Goal: Task Accomplishment & Management: Manage account settings

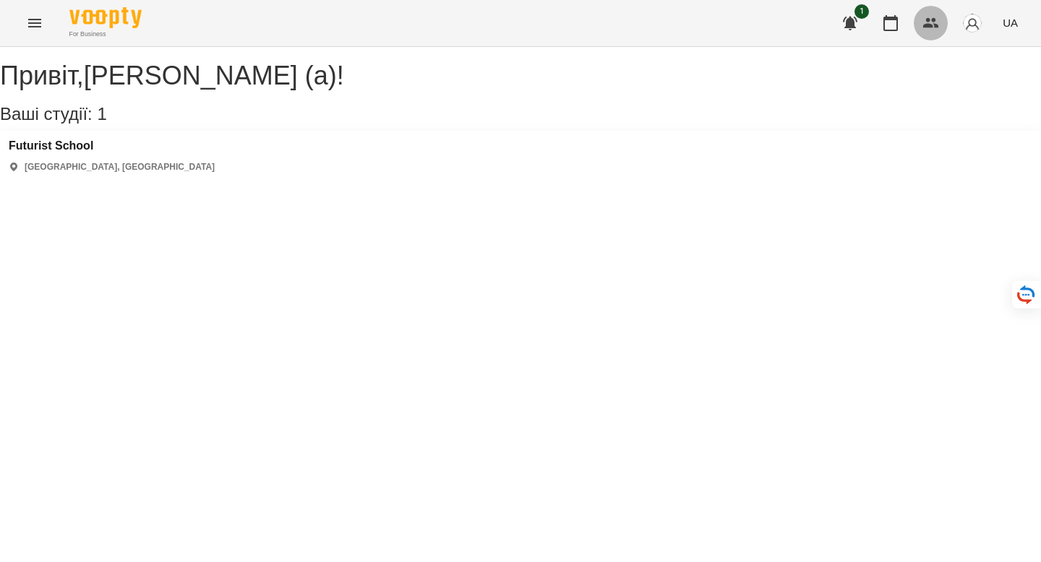
click at [926, 26] on icon "button" at bounding box center [931, 23] width 16 height 10
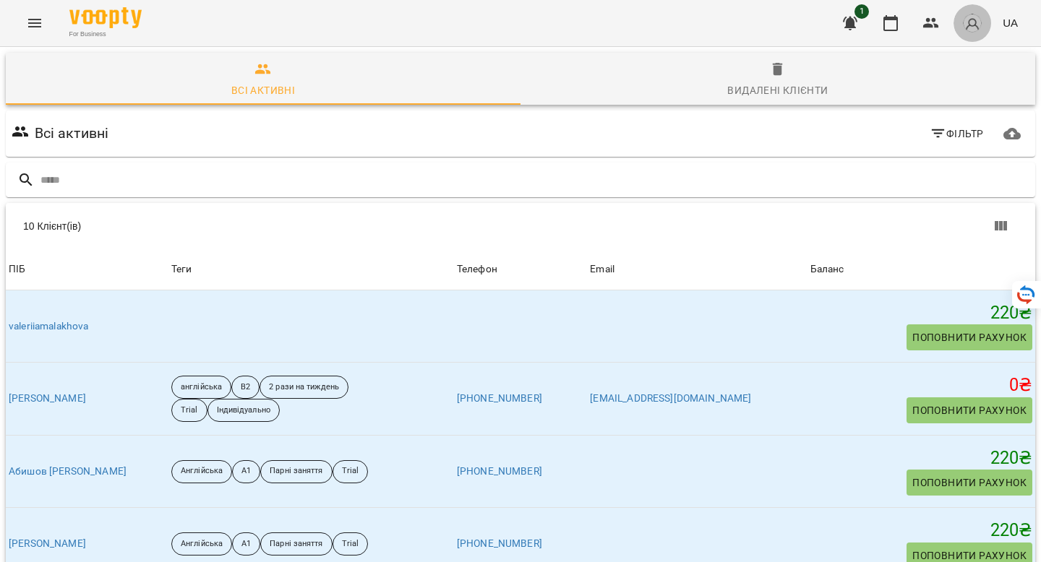
click at [975, 27] on img "button" at bounding box center [972, 23] width 20 height 20
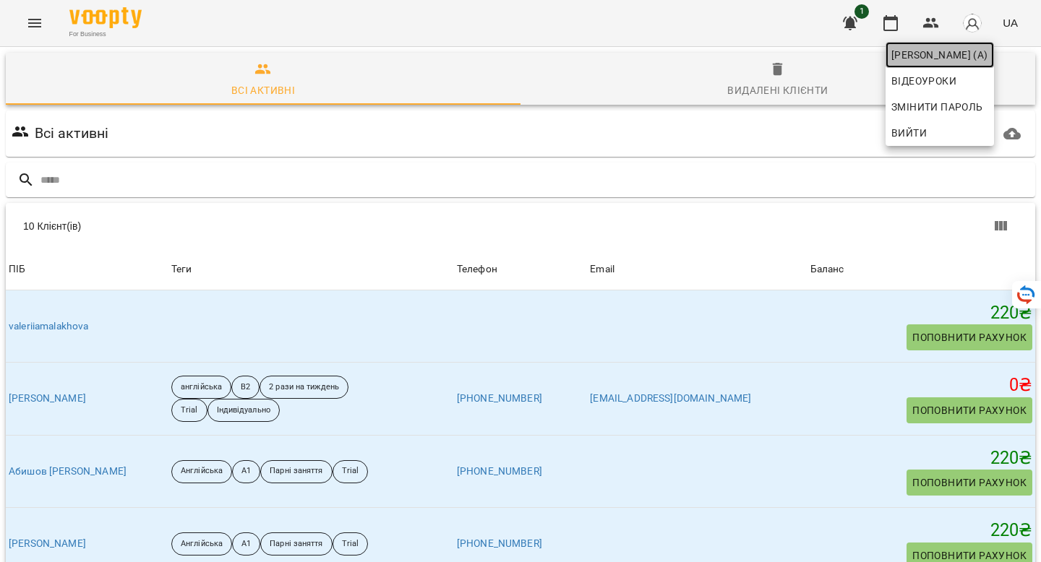
click at [960, 53] on span "[PERSON_NAME] (а)" at bounding box center [939, 54] width 97 height 17
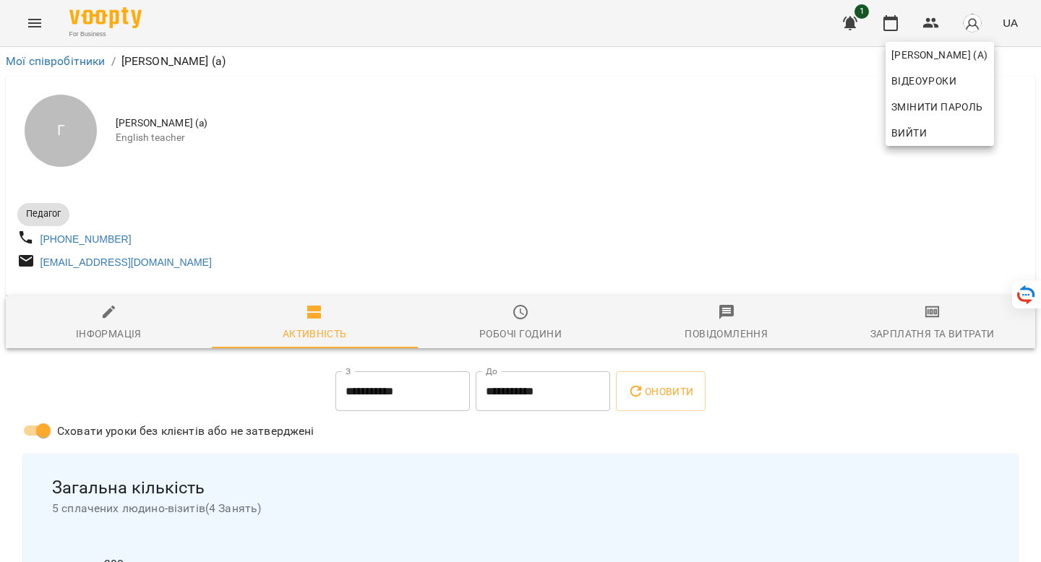
click at [775, 383] on div at bounding box center [520, 281] width 1041 height 562
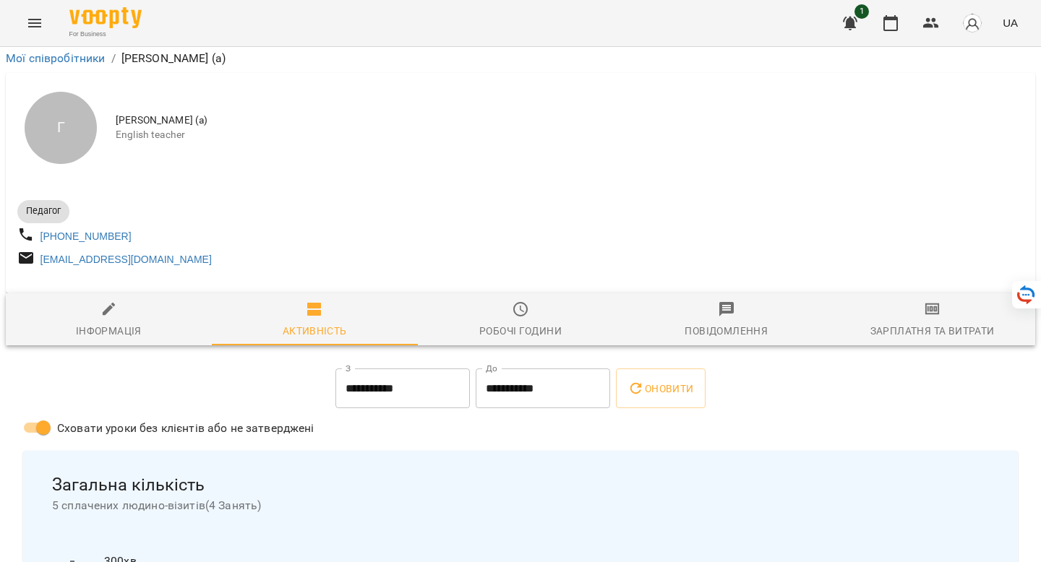
scroll to position [85, 0]
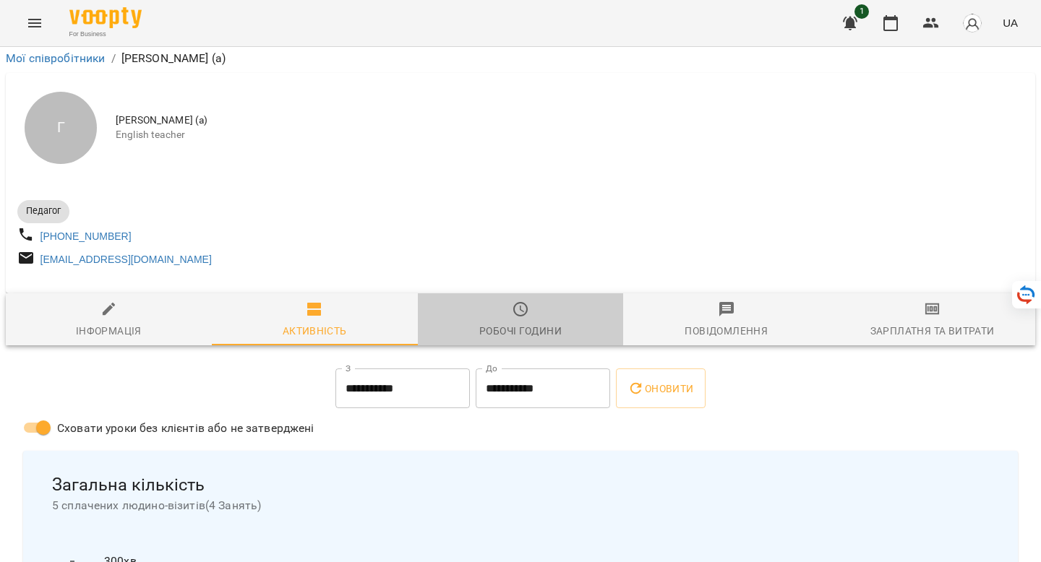
click at [513, 301] on icon "button" at bounding box center [520, 309] width 17 height 17
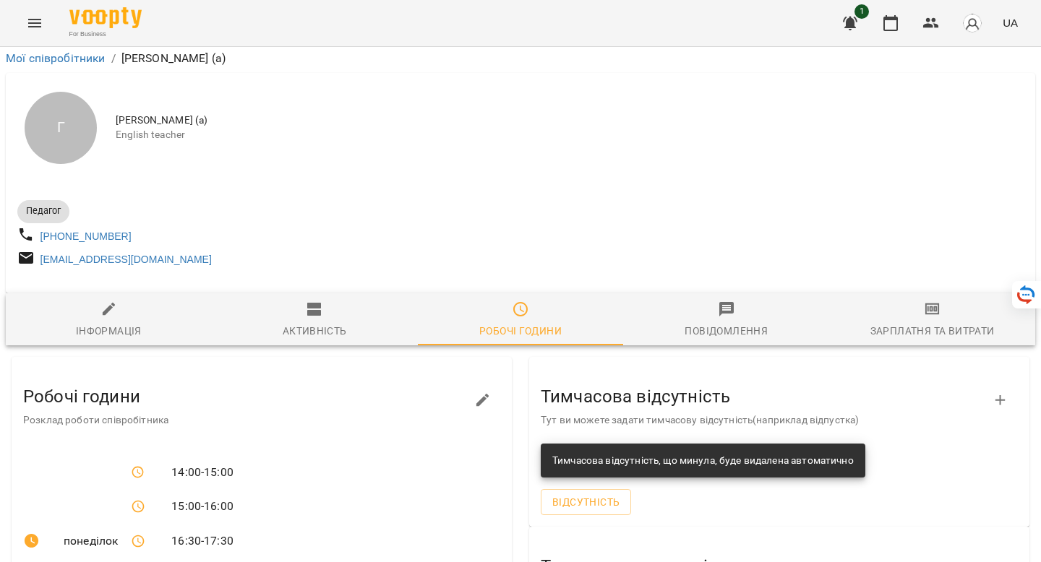
scroll to position [215, 0]
click at [139, 322] on div "Інформація" at bounding box center [109, 330] width 66 height 17
select select "**"
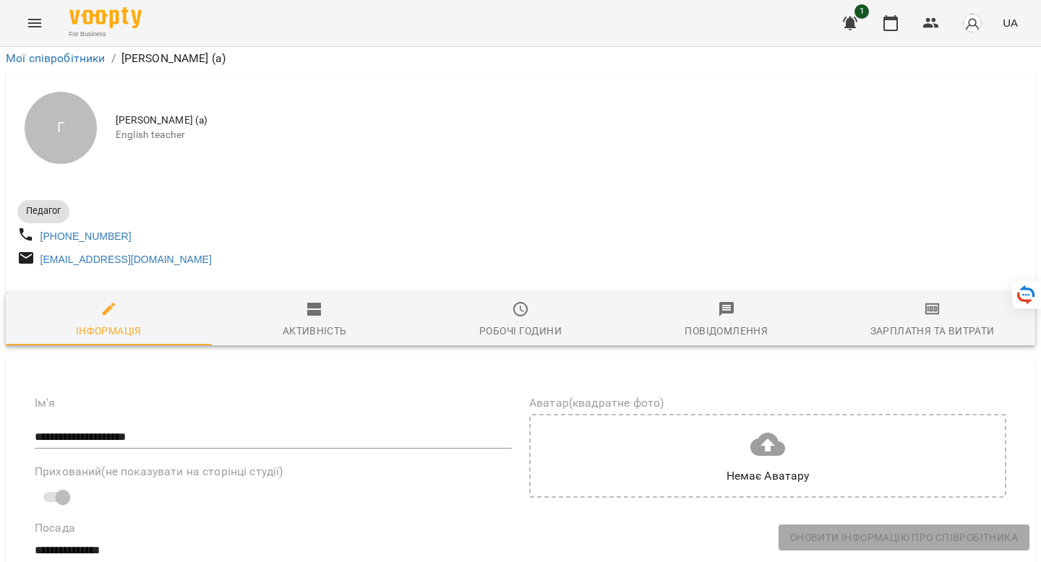
scroll to position [0, 0]
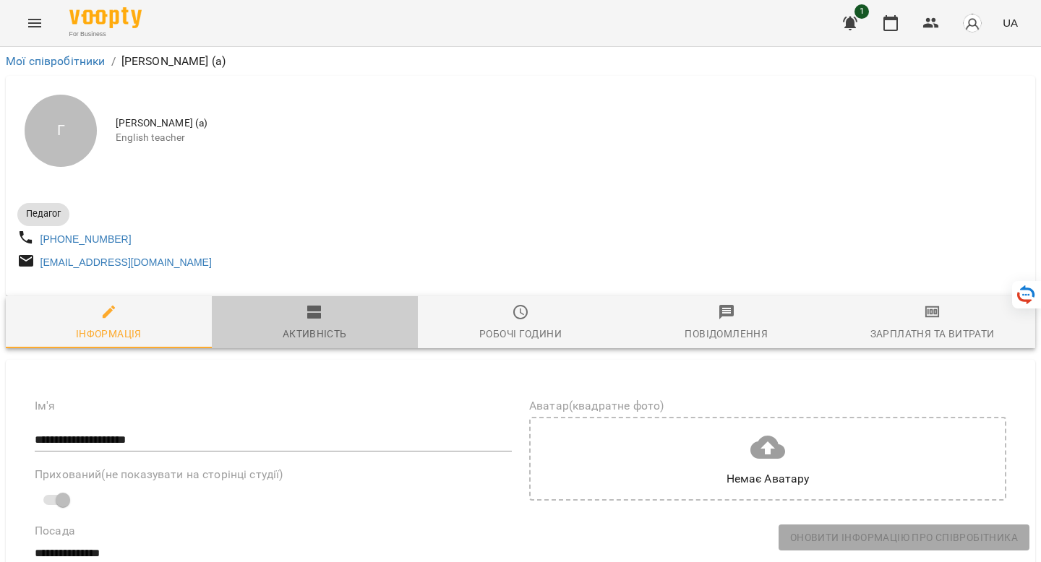
click at [330, 327] on span "Активність" at bounding box center [314, 323] width 189 height 39
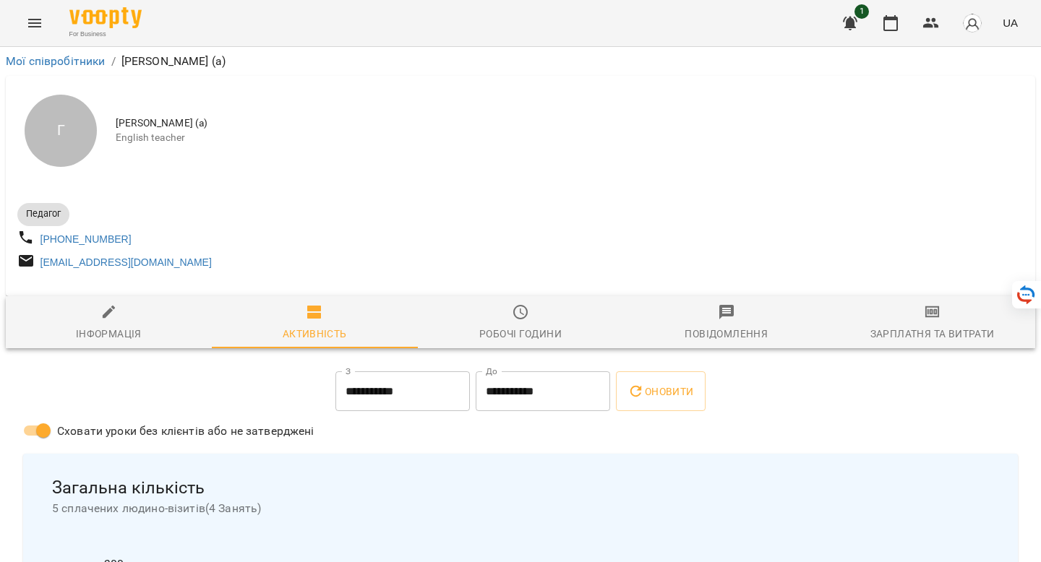
click at [924, 335] on div "Зарплатня та Витрати" at bounding box center [932, 333] width 124 height 17
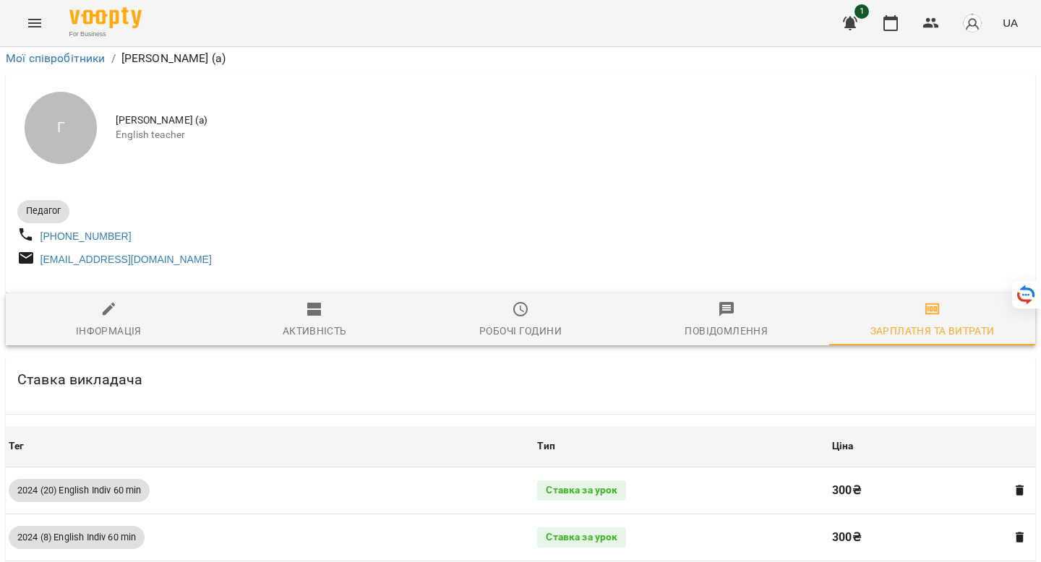
scroll to position [2617, 0]
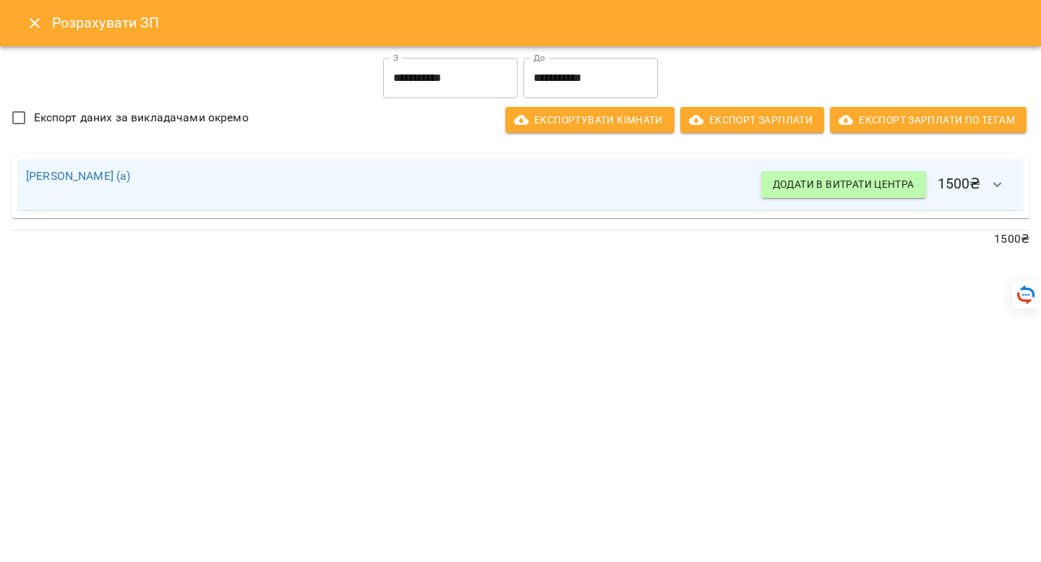
click at [28, 25] on icon "Close" at bounding box center [34, 22] width 17 height 17
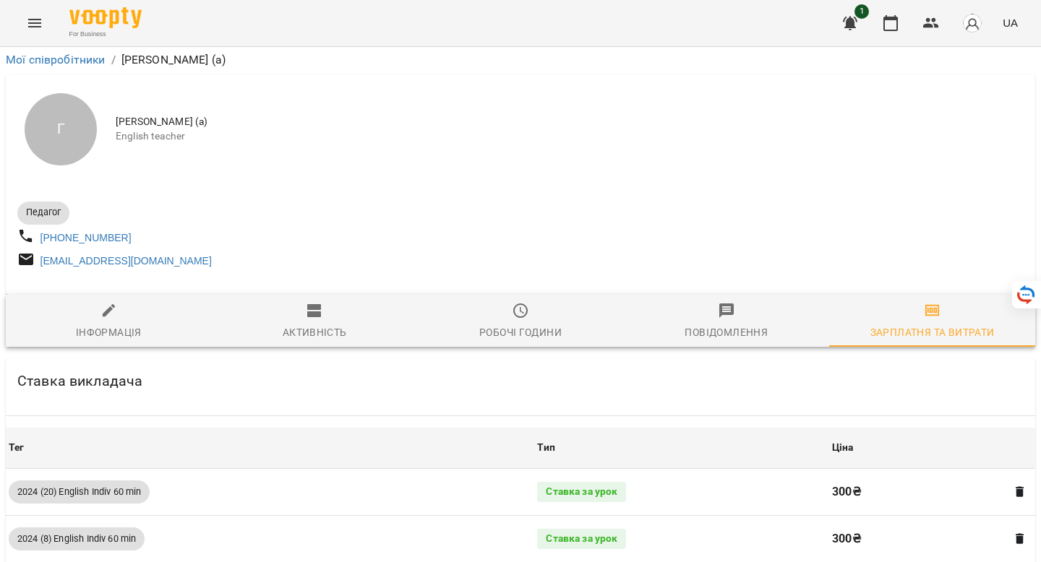
scroll to position [0, 0]
click at [308, 317] on icon "button" at bounding box center [314, 312] width 14 height 13
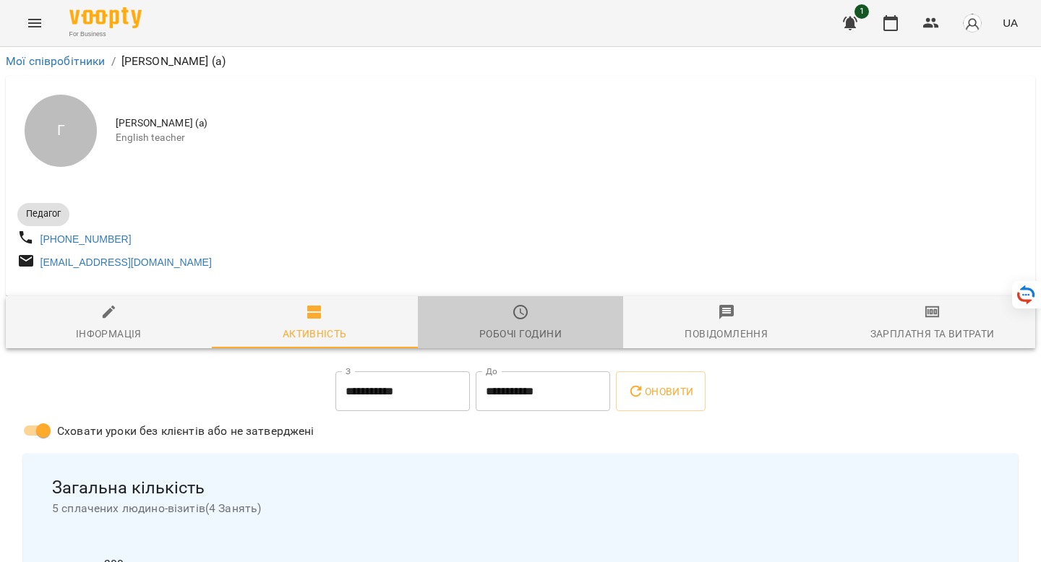
click at [512, 320] on icon "button" at bounding box center [520, 312] width 17 height 17
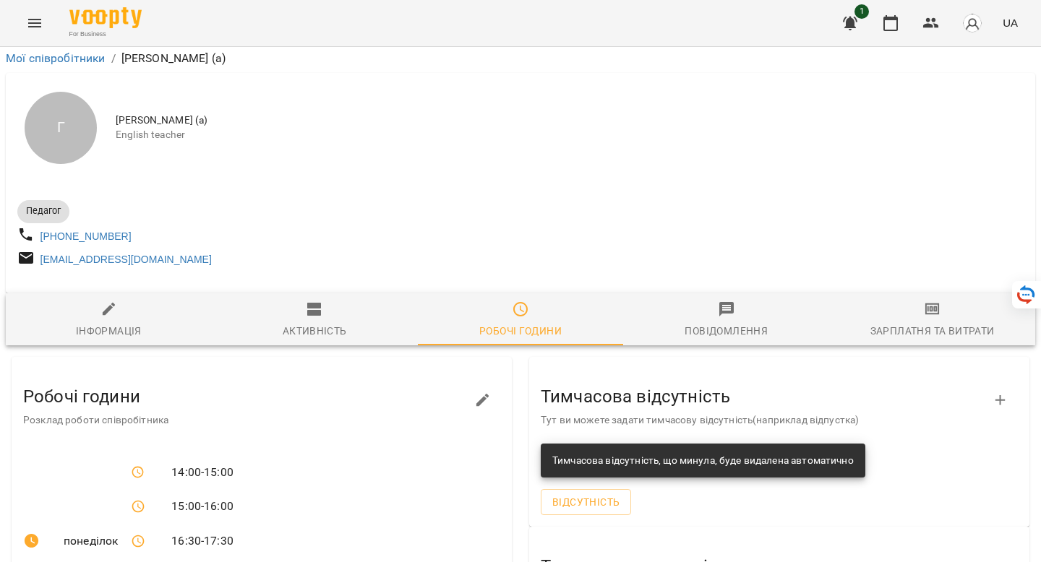
scroll to position [4, 0]
click at [38, 22] on icon "Menu" at bounding box center [34, 23] width 13 height 9
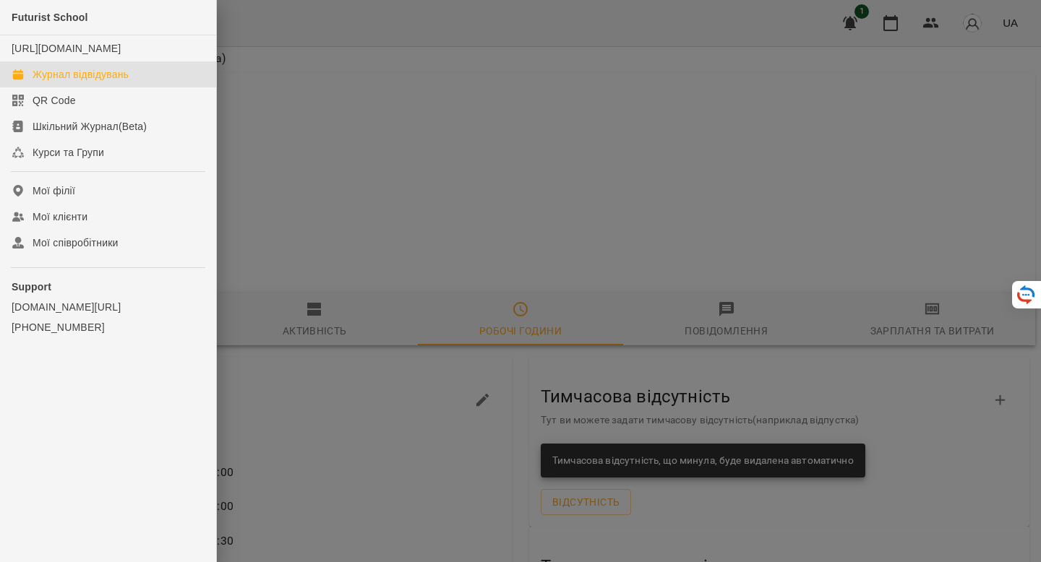
click at [64, 82] on div "Журнал відвідувань" at bounding box center [81, 74] width 96 height 14
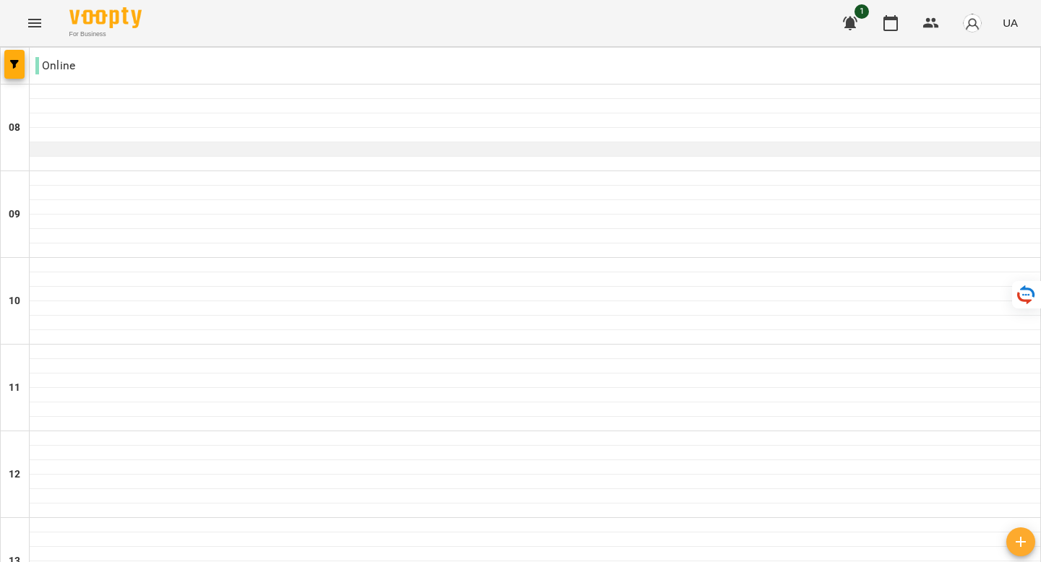
scroll to position [734, 0]
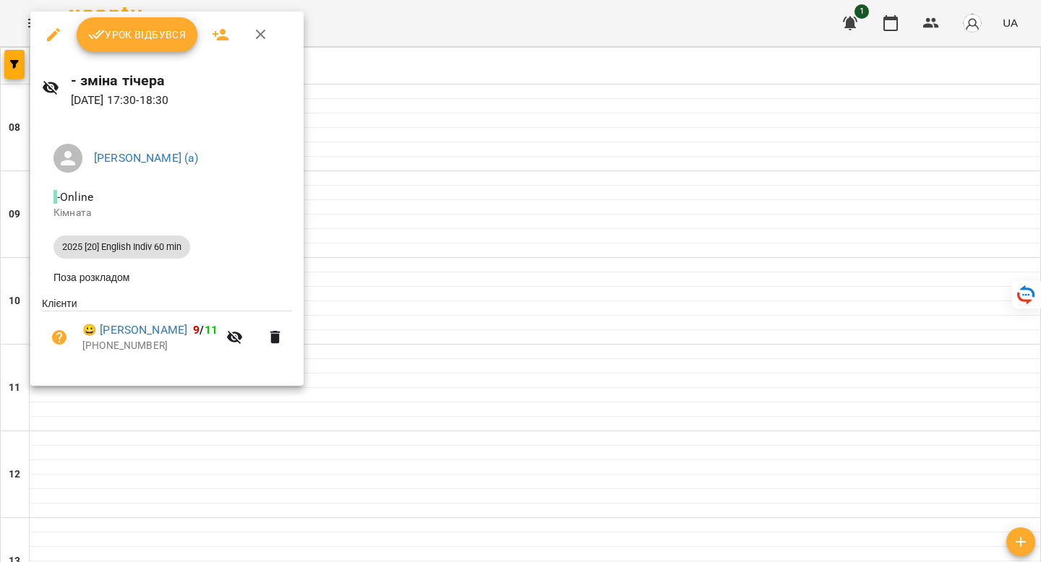
click at [421, 407] on div at bounding box center [520, 281] width 1041 height 562
